Goal: Task Accomplishment & Management: Complete application form

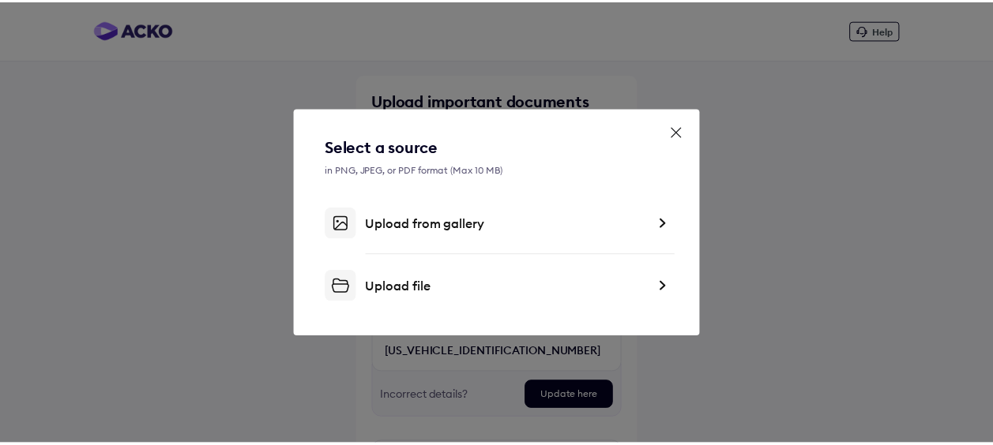
scroll to position [237, 0]
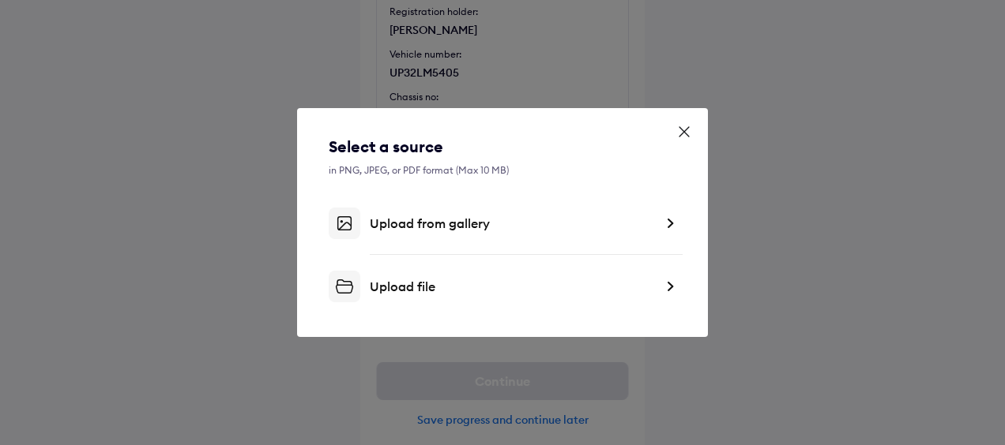
click at [457, 284] on div "Upload file" at bounding box center [512, 287] width 284 height 16
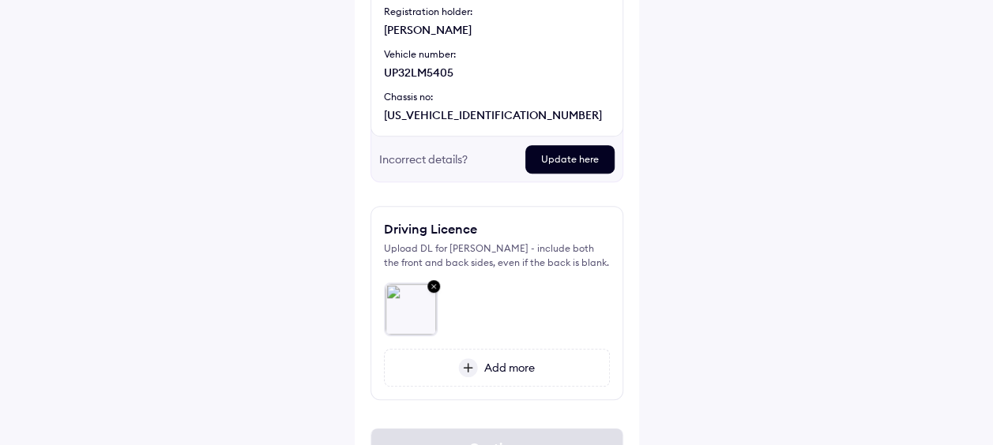
click at [697, 280] on div "Help Upload important documents Registration Certificate (RC) We've auto-fetche…" at bounding box center [496, 142] width 993 height 759
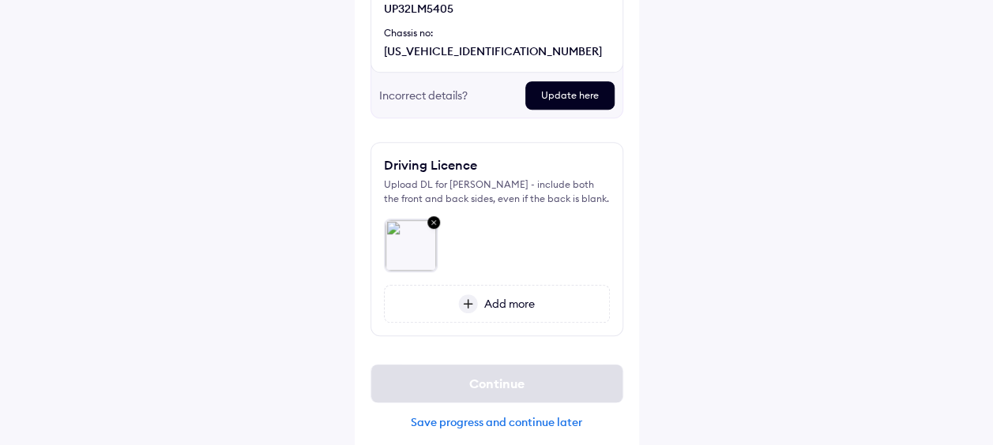
scroll to position [311, 0]
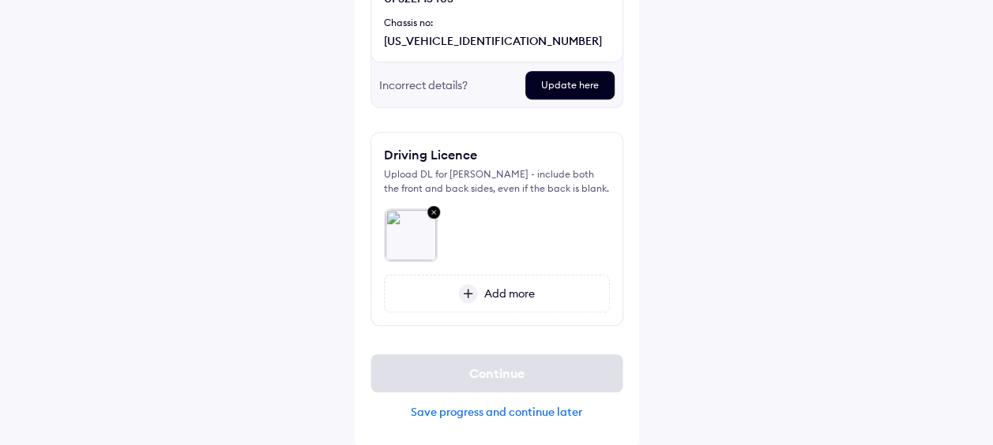
click at [523, 405] on div "Save progress and continue later" at bounding box center [496, 412] width 253 height 14
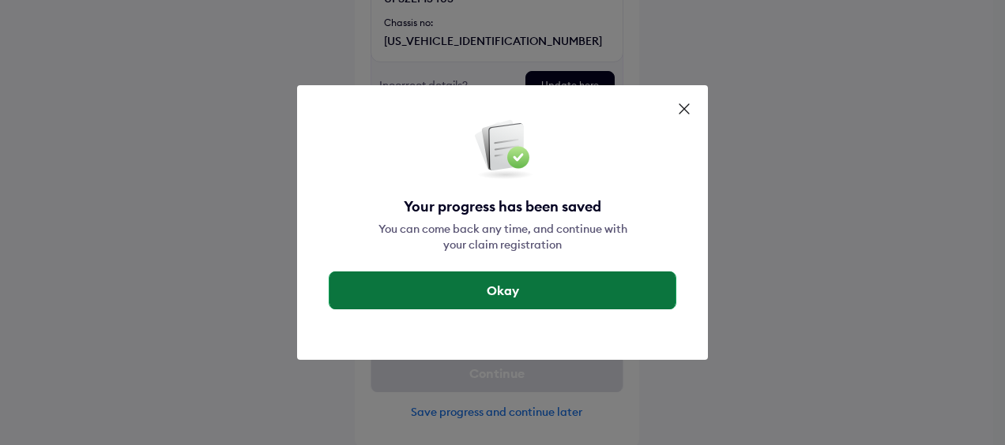
click at [550, 292] on button "Okay" at bounding box center [502, 291] width 346 height 38
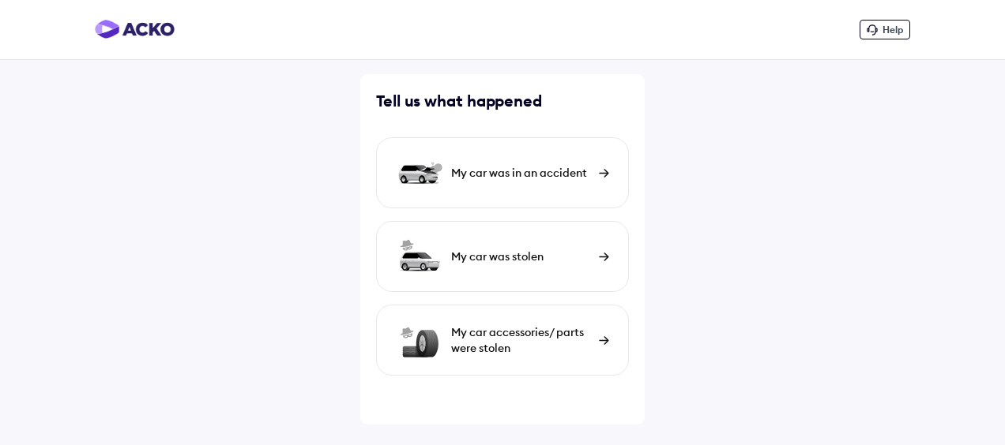
click at [695, 182] on div "Help Tell us what happened My car was in an accident My car was stolen My car a…" at bounding box center [502, 222] width 1005 height 445
click at [530, 163] on div "My car was in an accident" at bounding box center [502, 172] width 253 height 71
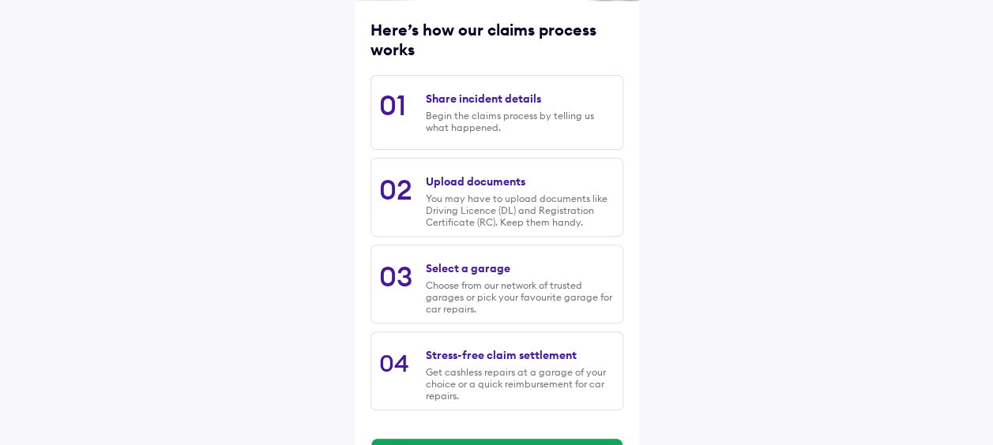
scroll to position [264, 0]
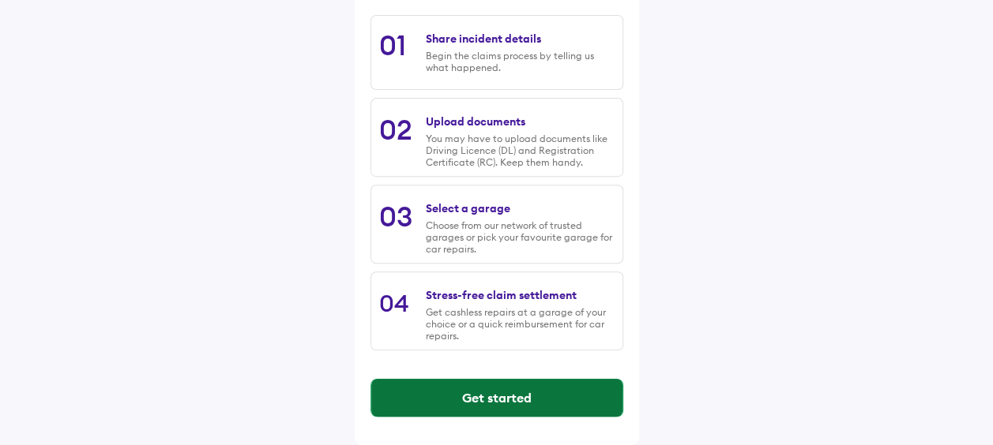
click at [511, 389] on button "Get started" at bounding box center [496, 398] width 251 height 38
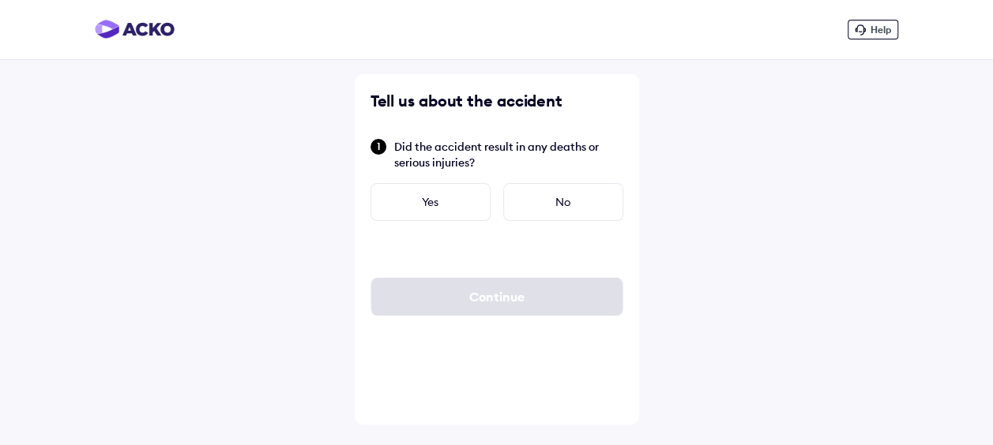
scroll to position [0, 0]
click at [562, 194] on div "No" at bounding box center [569, 202] width 120 height 38
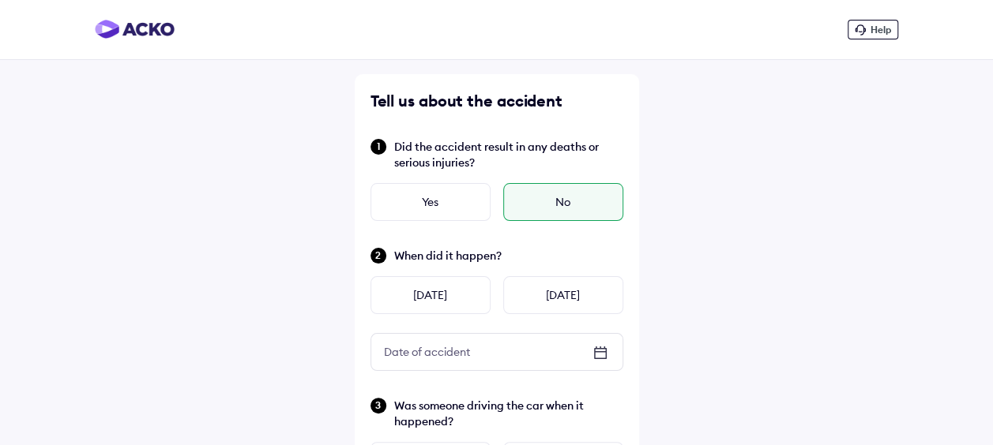
click at [505, 344] on div "Date of accident" at bounding box center [496, 352] width 251 height 36
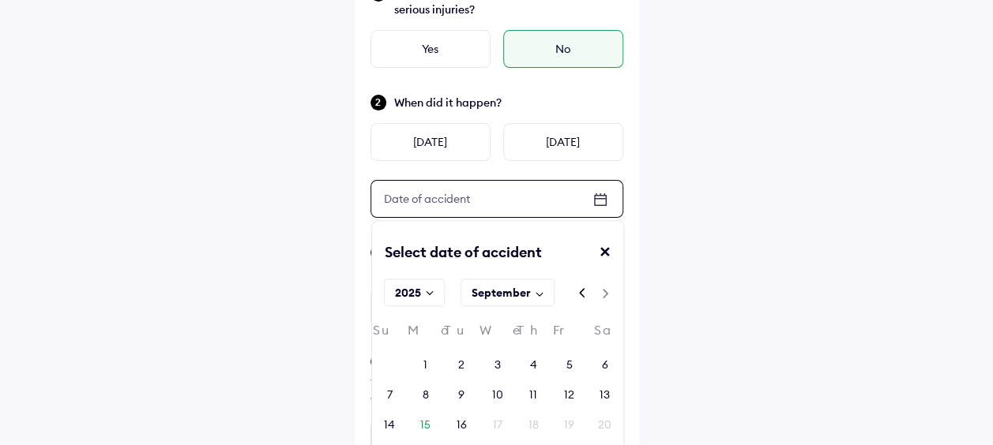
scroll to position [347, 0]
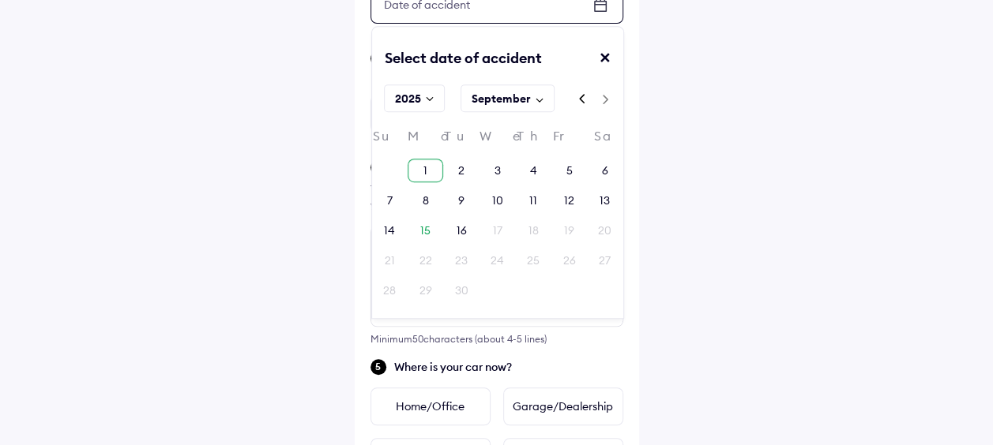
click at [421, 171] on div "1" at bounding box center [426, 171] width 36 height 24
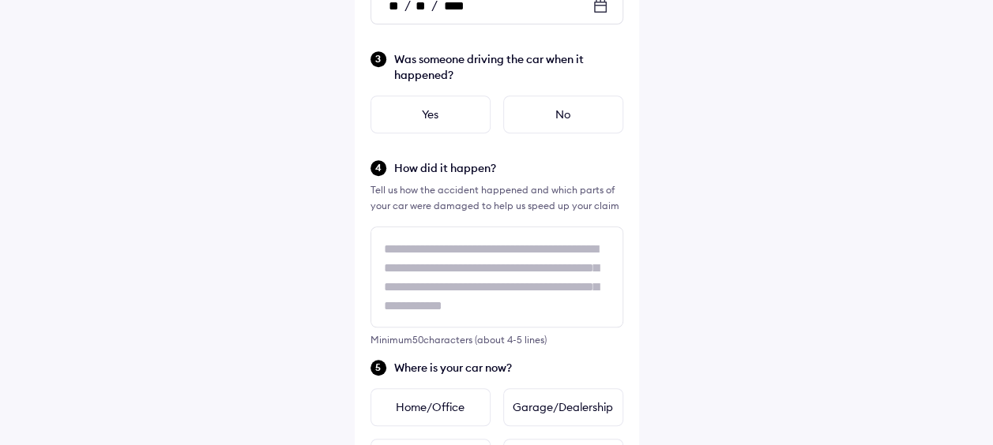
click at [600, 7] on icon at bounding box center [600, 6] width 19 height 19
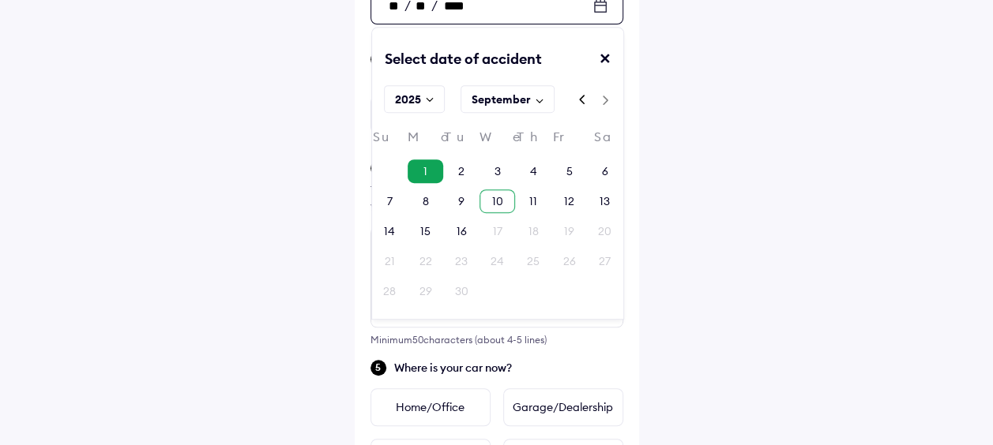
click at [486, 197] on div "10" at bounding box center [497, 202] width 36 height 24
type input "**"
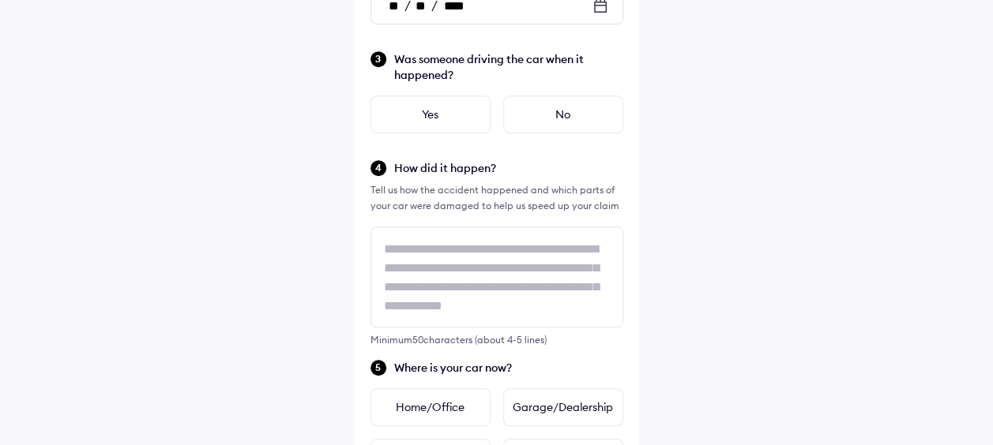
click at [638, 153] on div "Tell us about the accident Did the accident result in any deaths or serious inj…" at bounding box center [497, 328] width 284 height 1201
click at [679, 153] on div "Help Tell us about the accident Did the accident result in any deaths or seriou…" at bounding box center [496, 290] width 993 height 1275
